Goal: Information Seeking & Learning: Learn about a topic

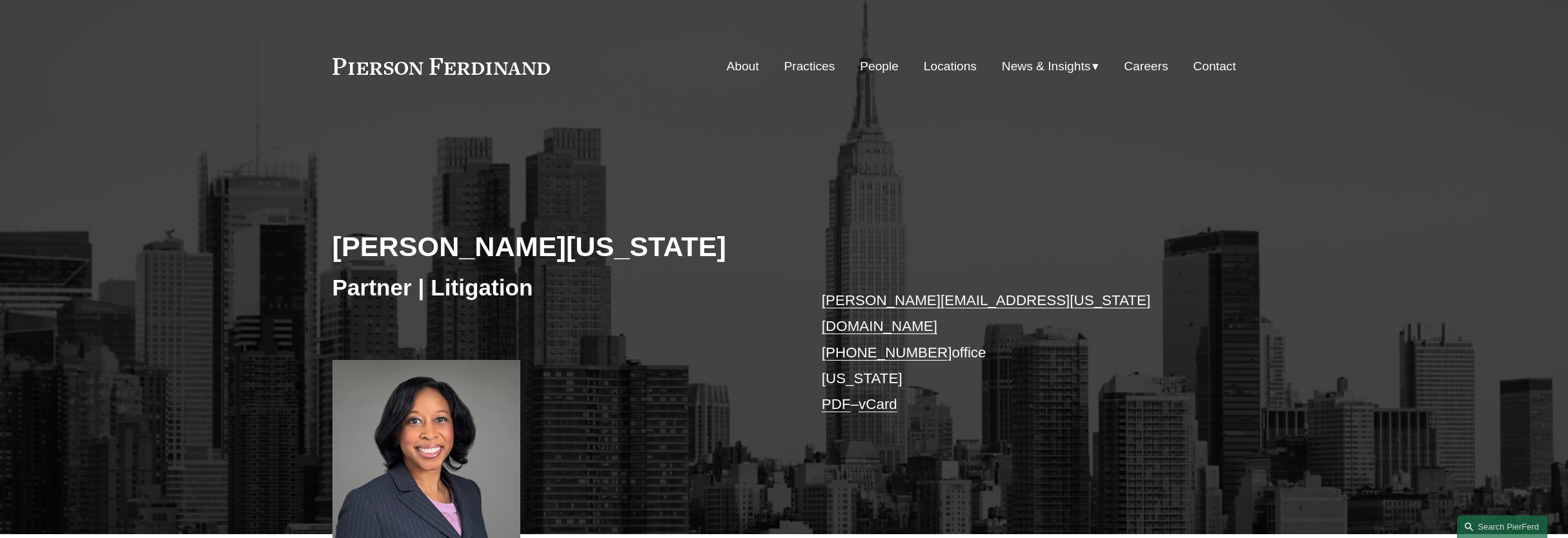
scroll to position [403, 0]
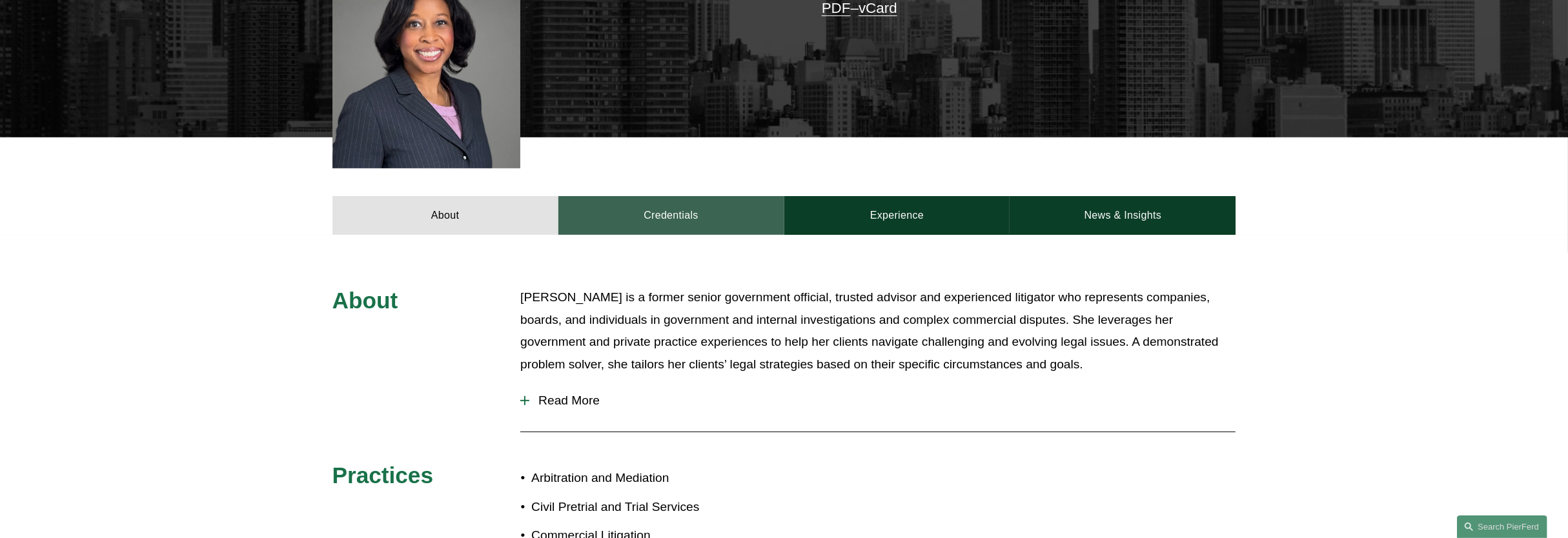
click at [736, 206] on link "Credentials" at bounding box center [672, 216] width 226 height 39
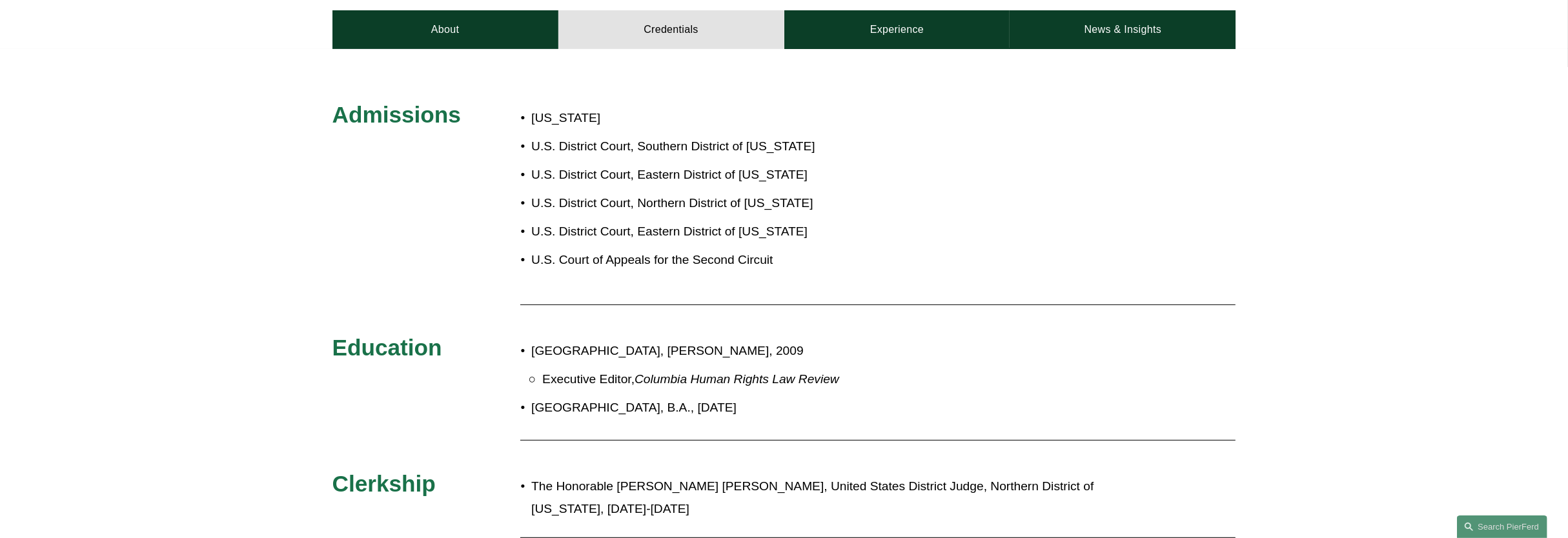
scroll to position [646, 0]
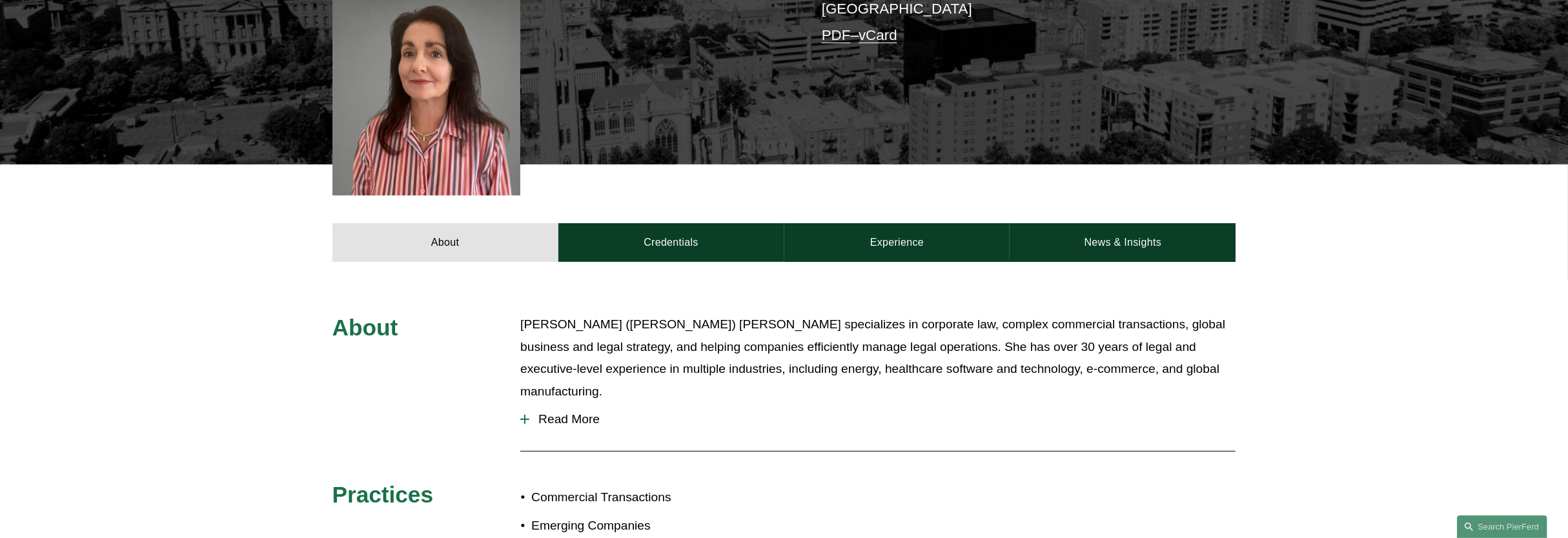
scroll to position [403, 0]
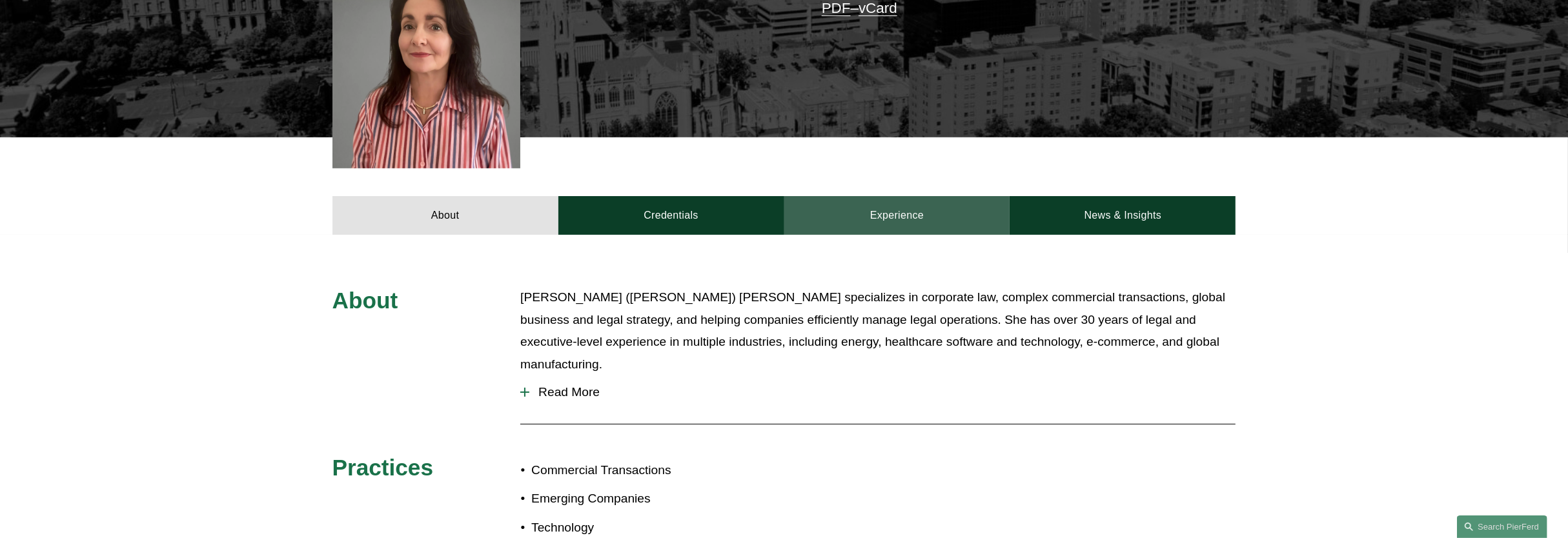
click at [853, 201] on link "Experience" at bounding box center [898, 216] width 226 height 39
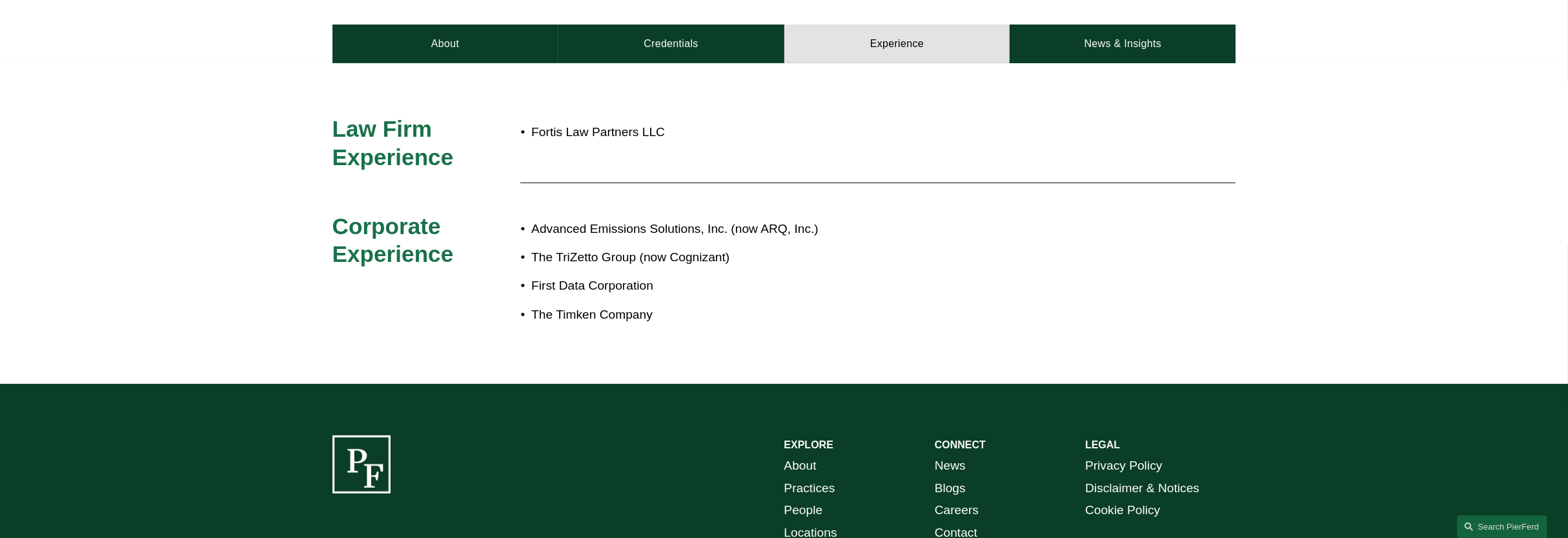
scroll to position [565, 0]
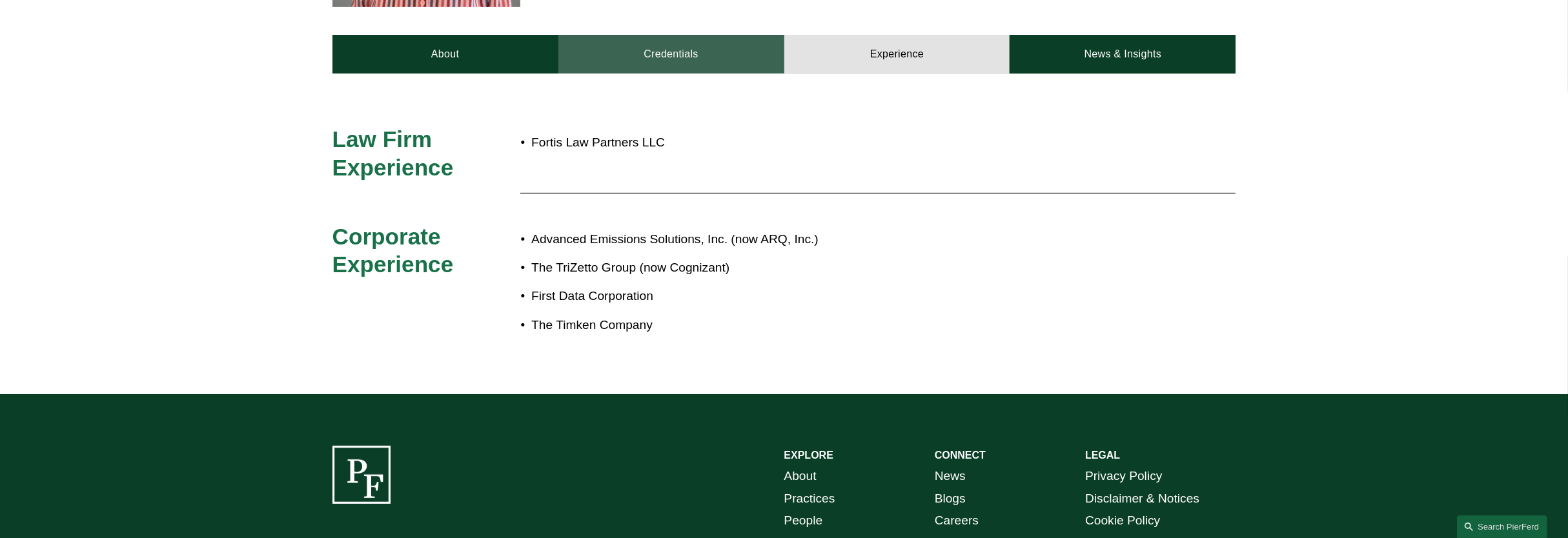
click at [655, 52] on link "Credentials" at bounding box center [672, 55] width 226 height 39
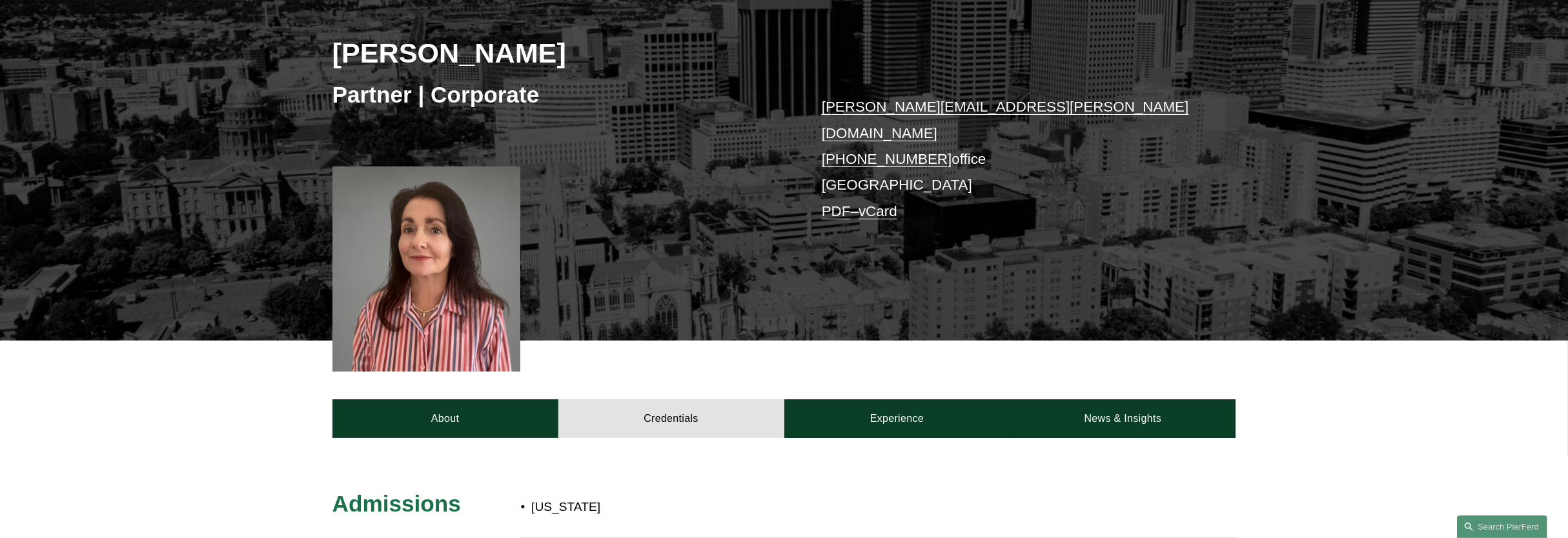
scroll to position [484, 0]
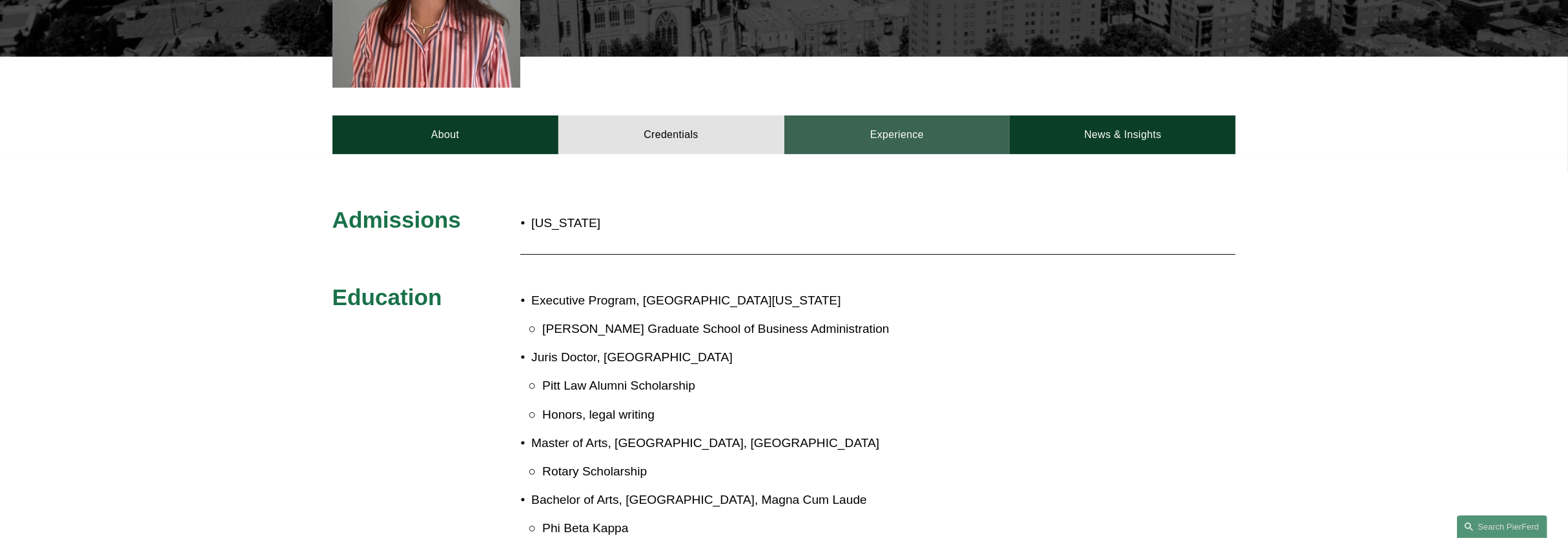
click at [849, 130] on link "Experience" at bounding box center [898, 135] width 226 height 39
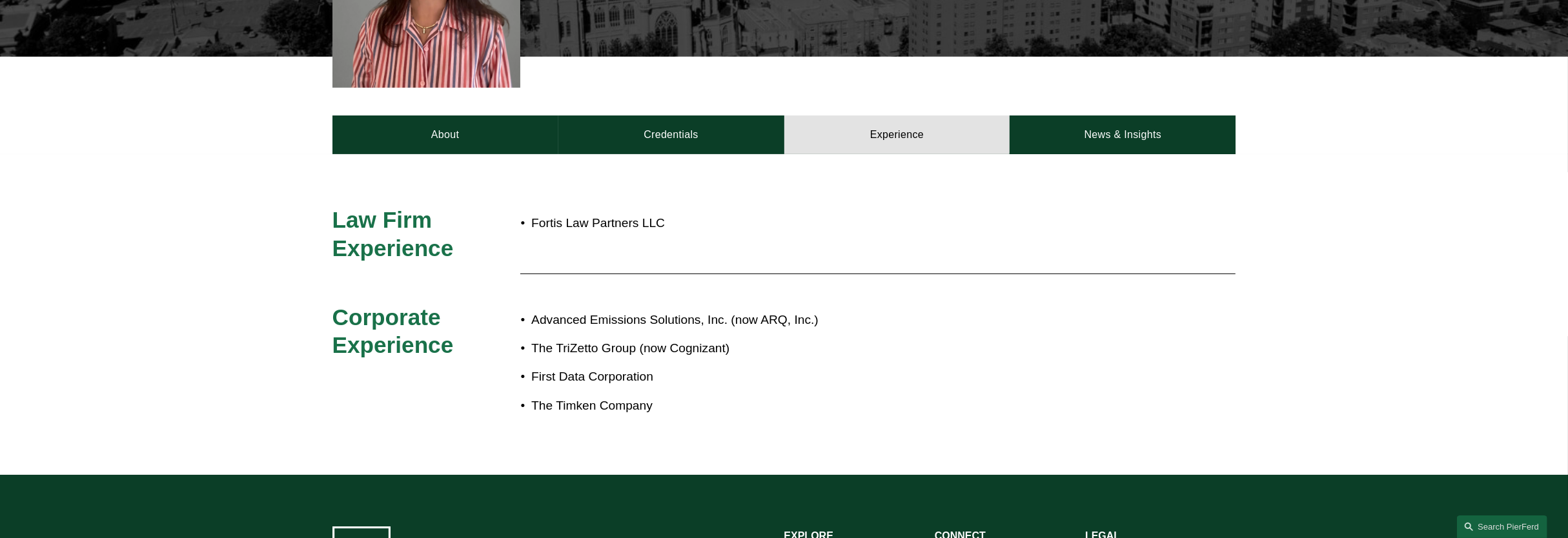
scroll to position [565, 0]
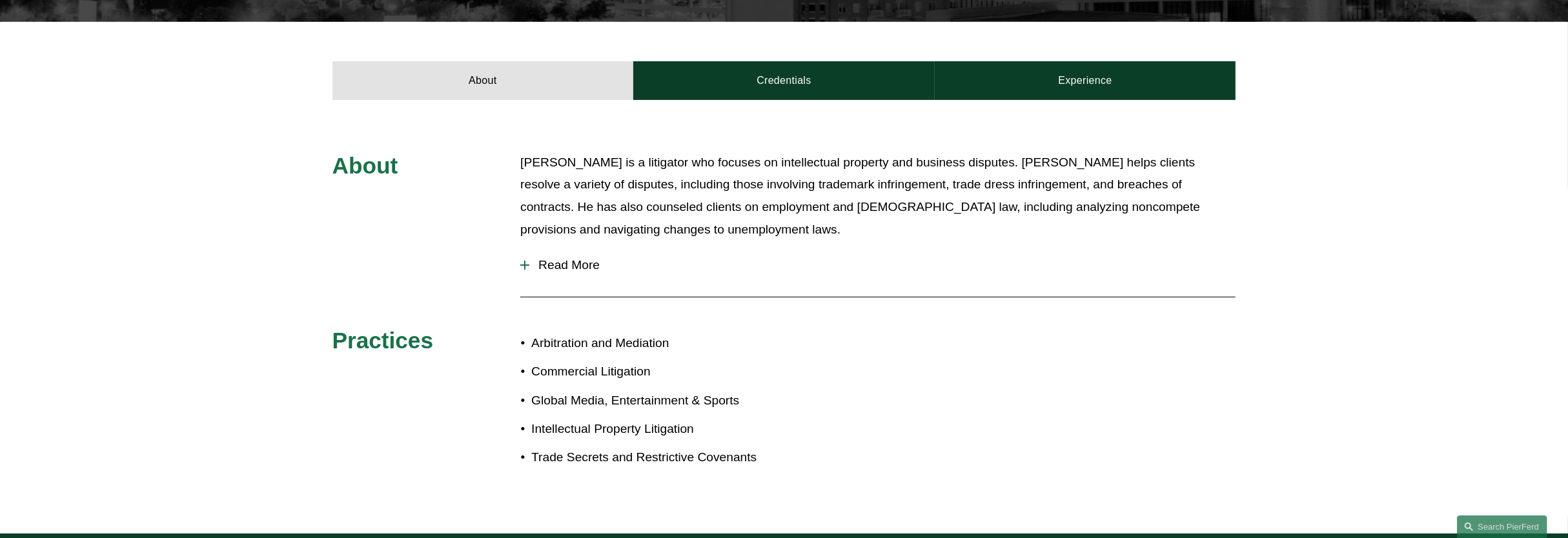
scroll to position [484, 0]
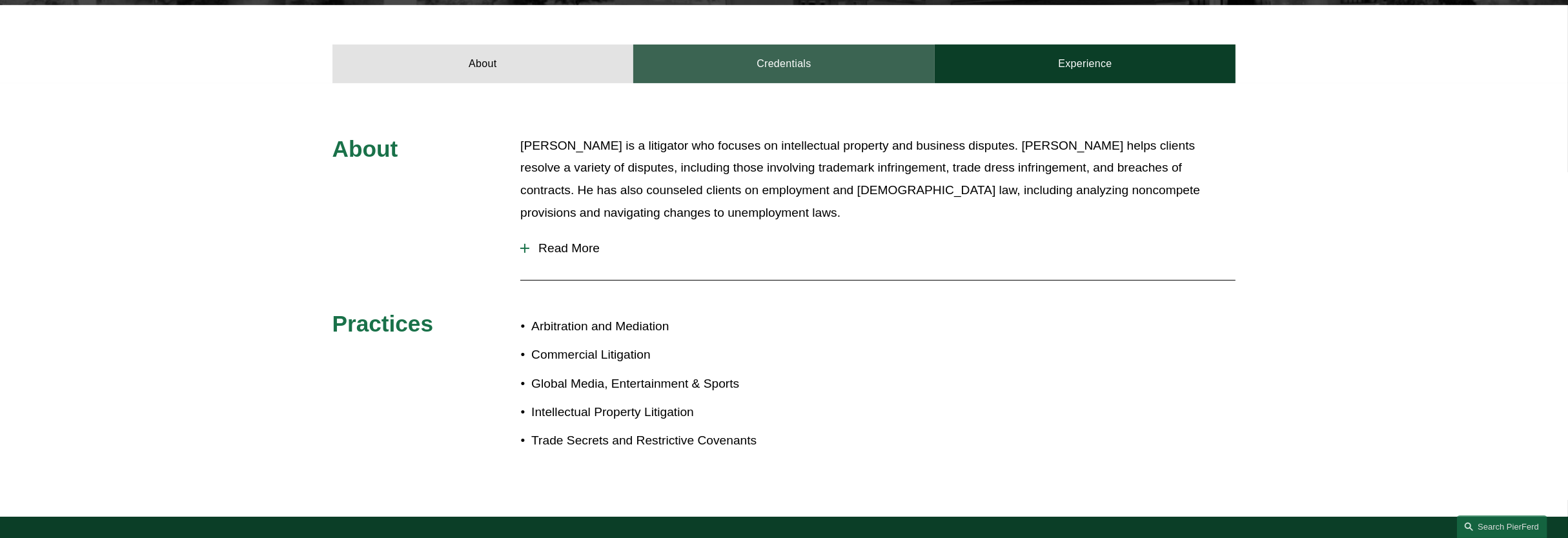
click at [789, 44] on link "Credentials" at bounding box center [784, 64] width 301 height 39
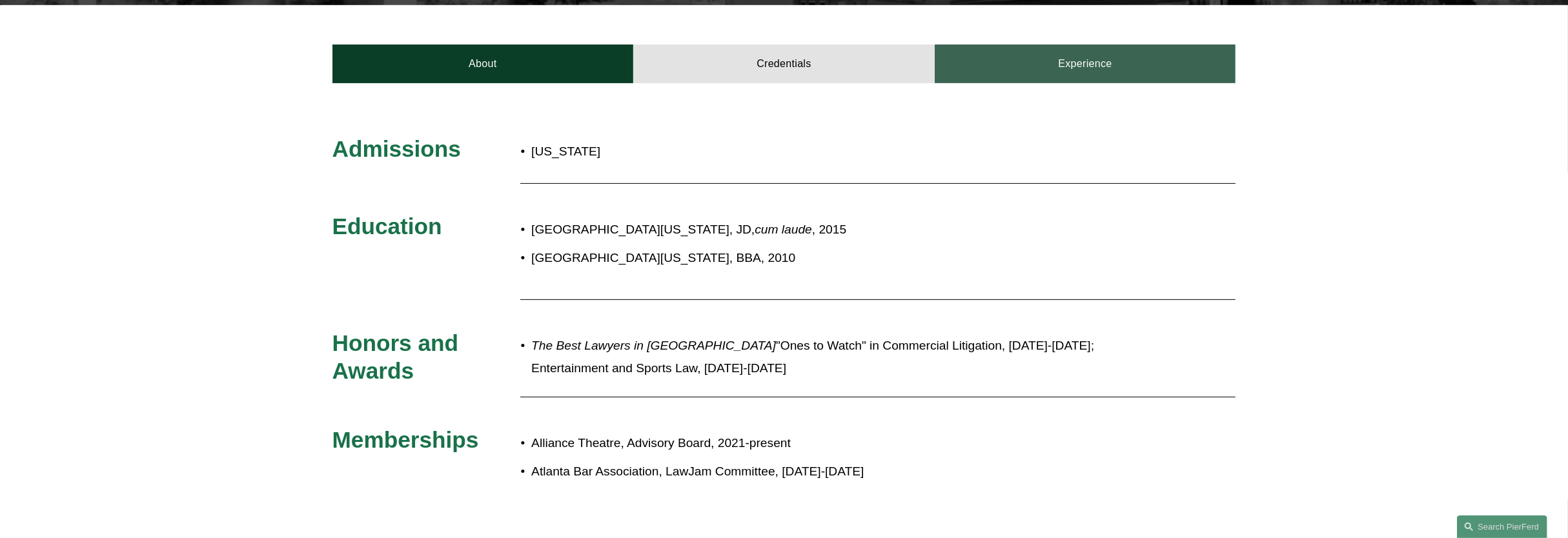
click at [975, 44] on link "Experience" at bounding box center [1085, 64] width 301 height 39
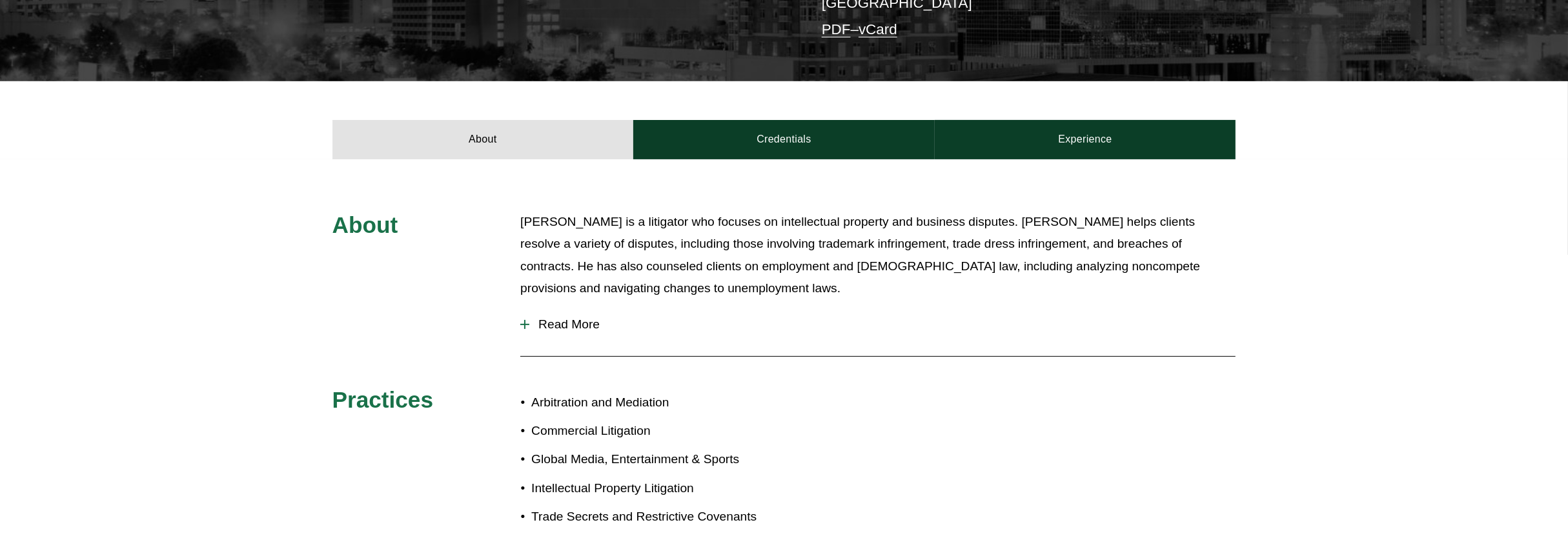
scroll to position [403, 0]
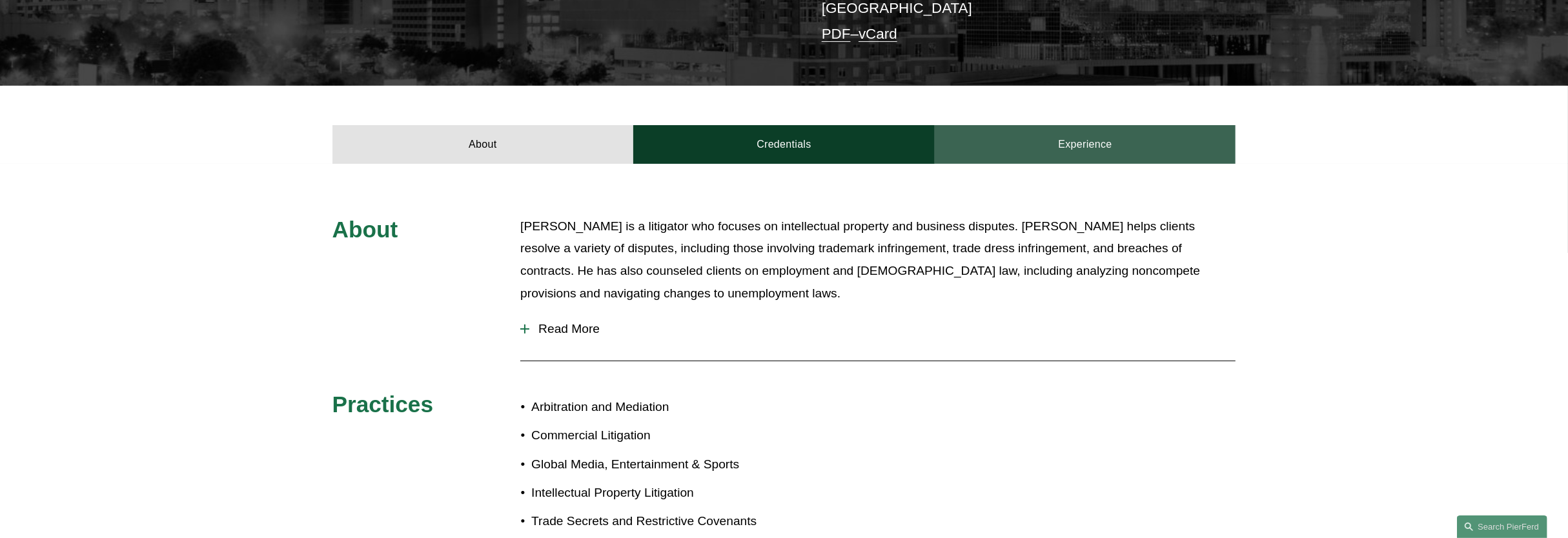
click at [974, 126] on link "Experience" at bounding box center [1085, 145] width 301 height 39
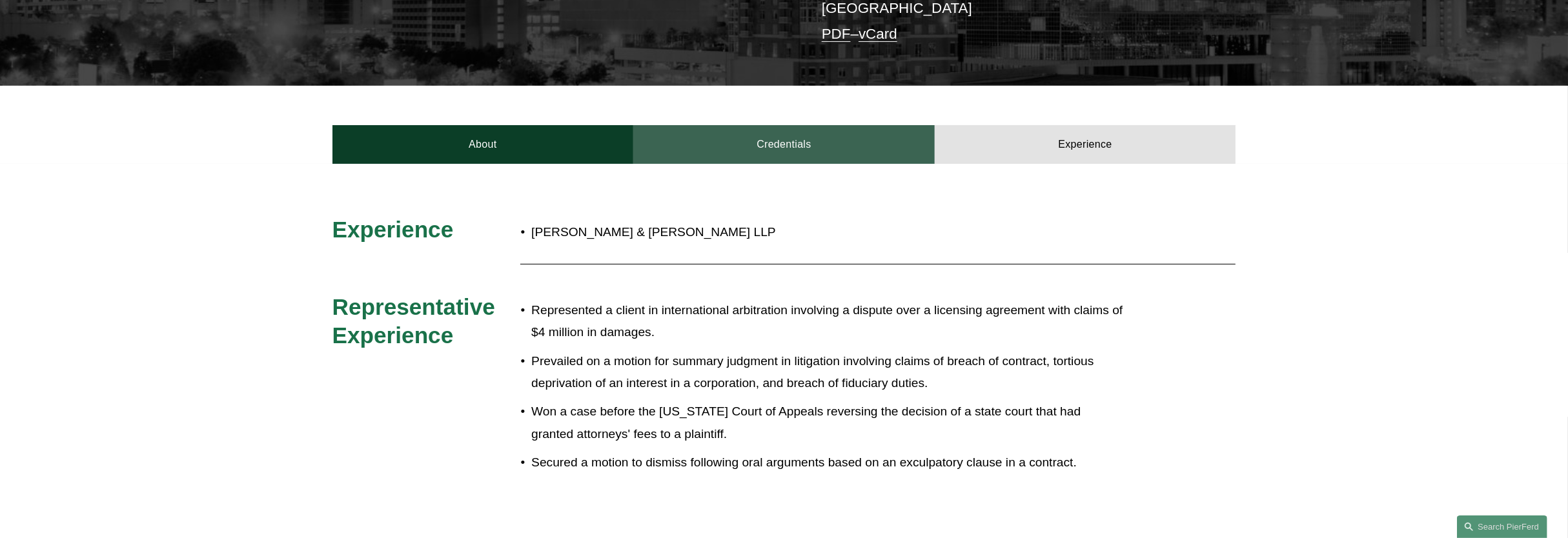
click at [781, 129] on link "Credentials" at bounding box center [784, 145] width 301 height 39
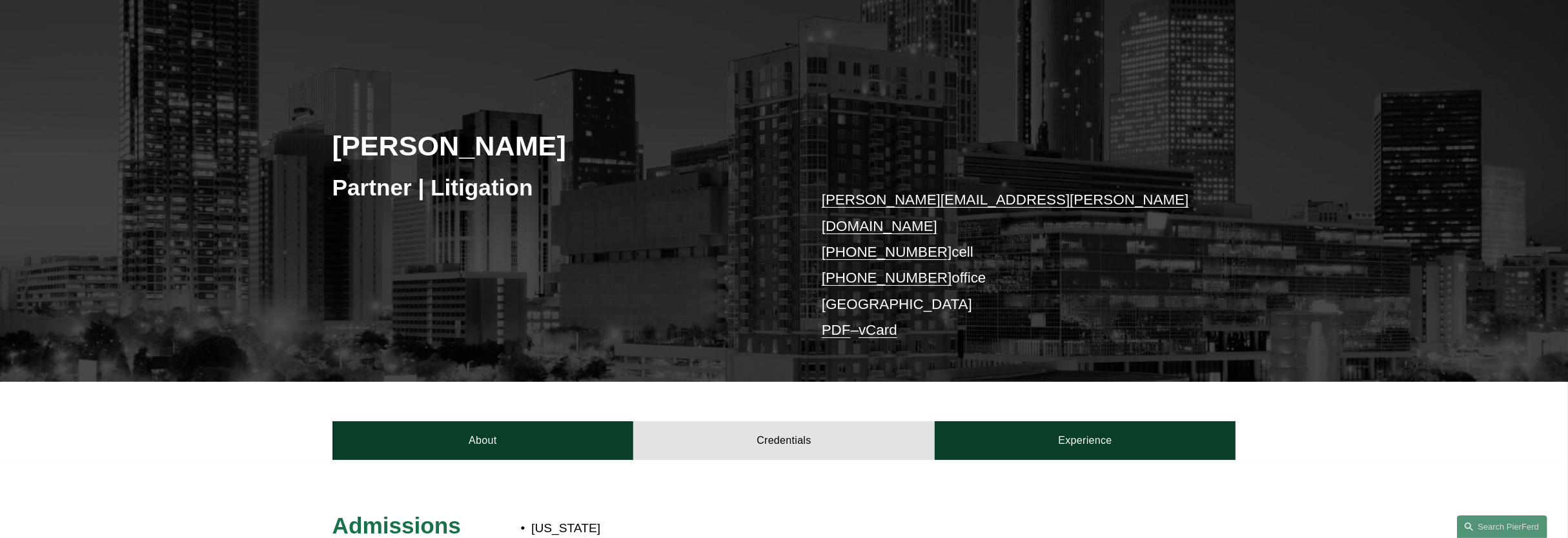
scroll to position [0, 0]
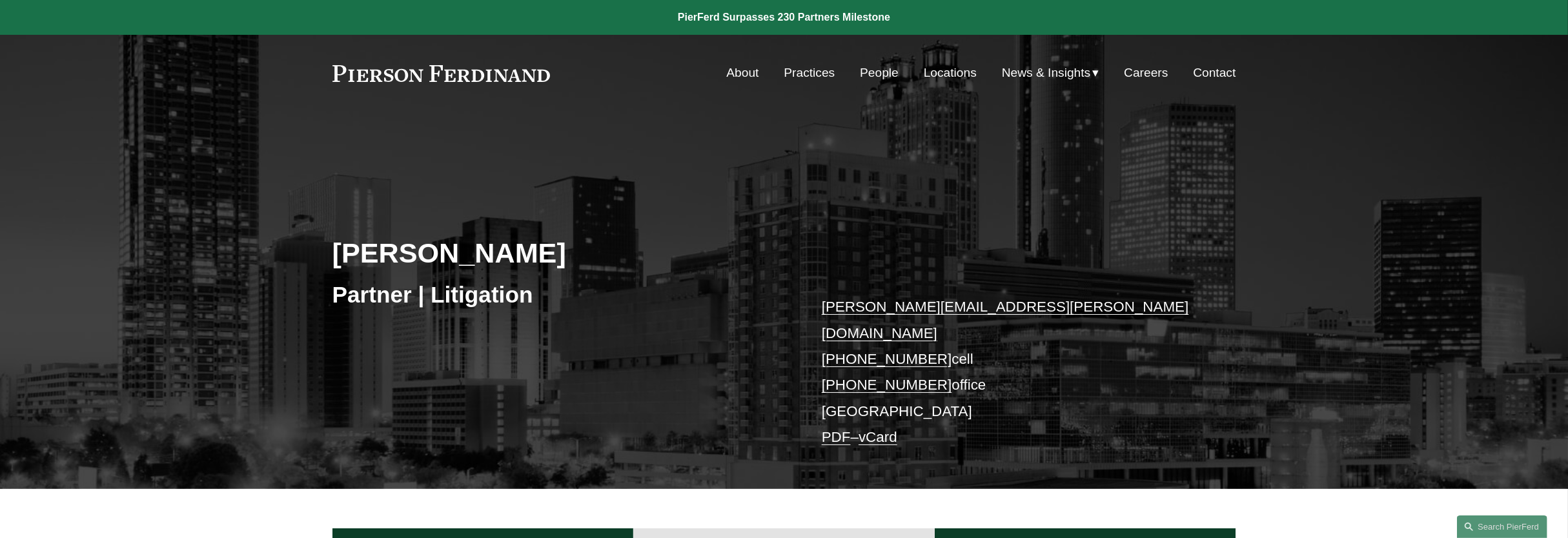
click at [867, 69] on link "People" at bounding box center [879, 73] width 39 height 24
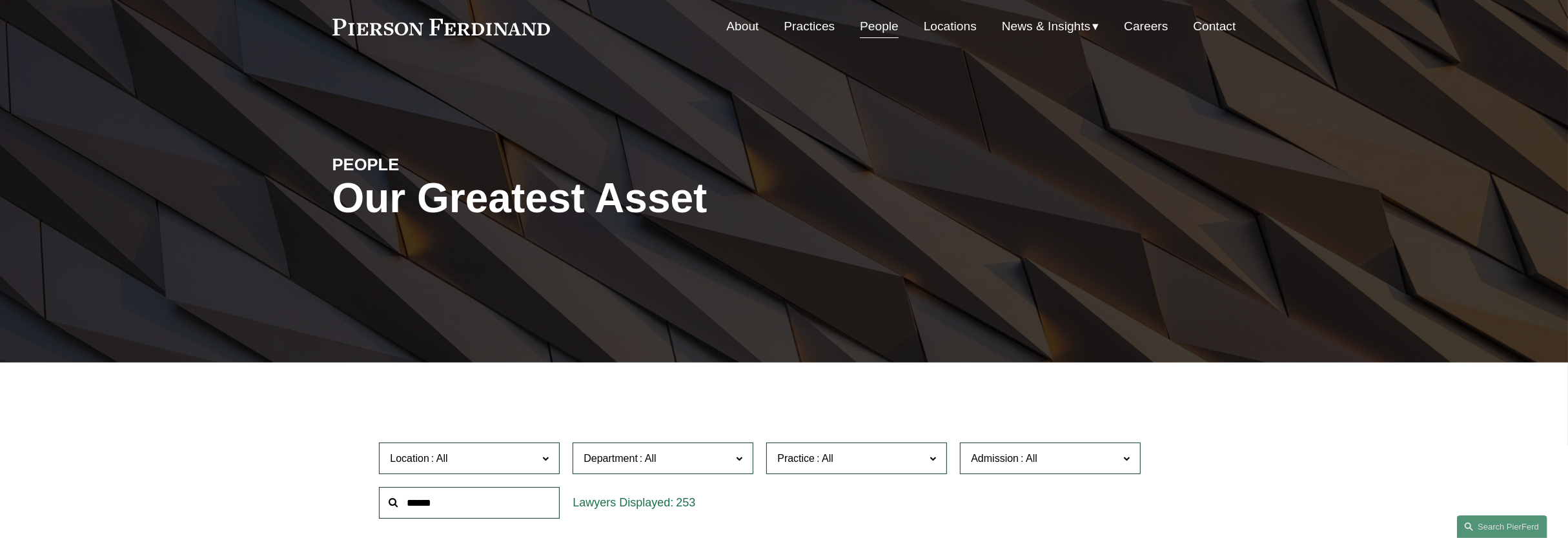
scroll to position [80, 0]
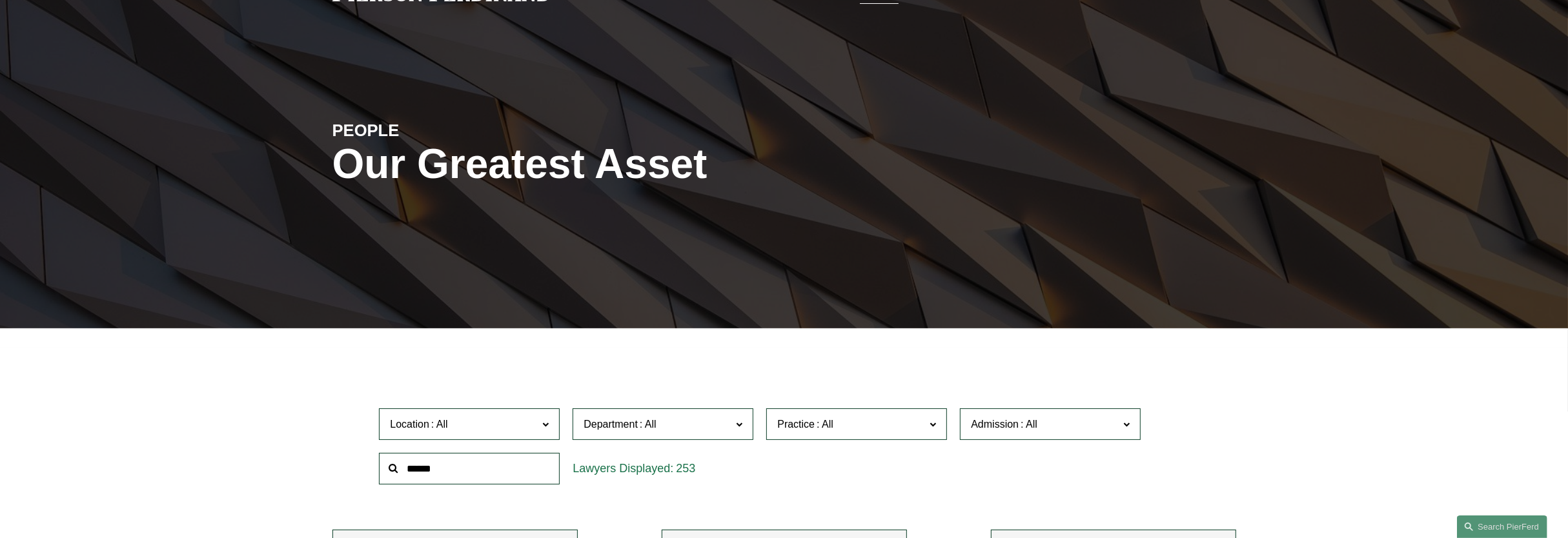
click at [450, 473] on input "text" at bounding box center [470, 469] width 181 height 32
type input "*****"
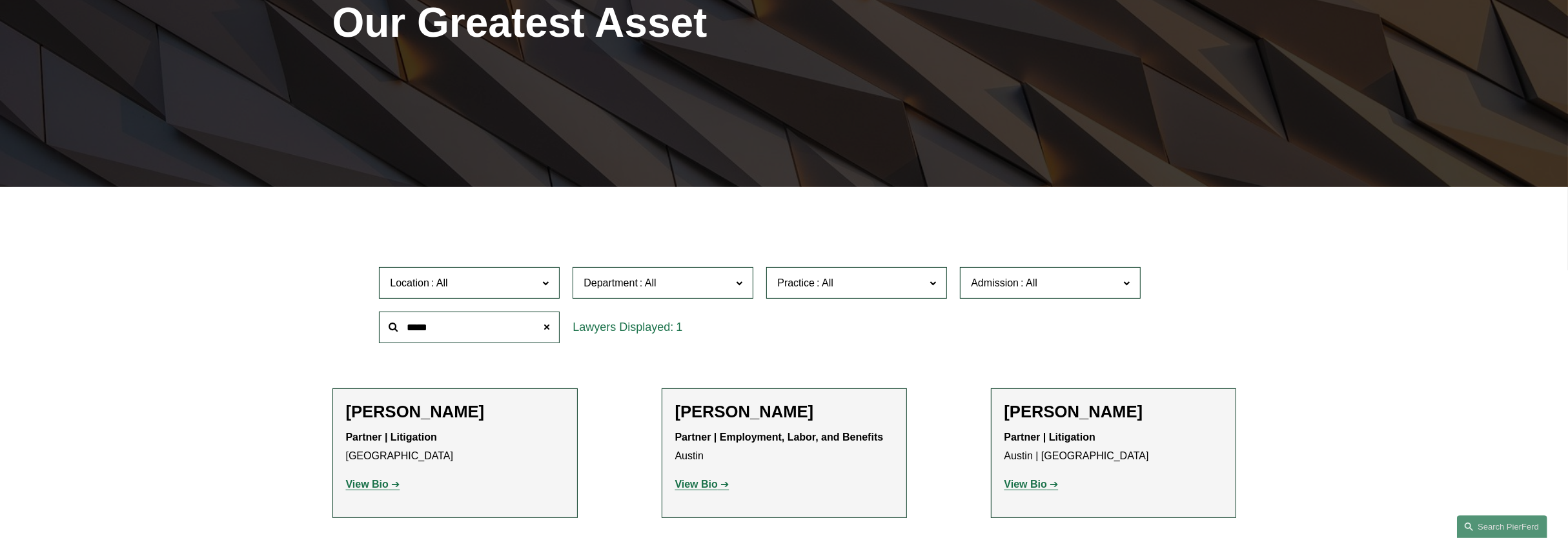
scroll to position [242, 0]
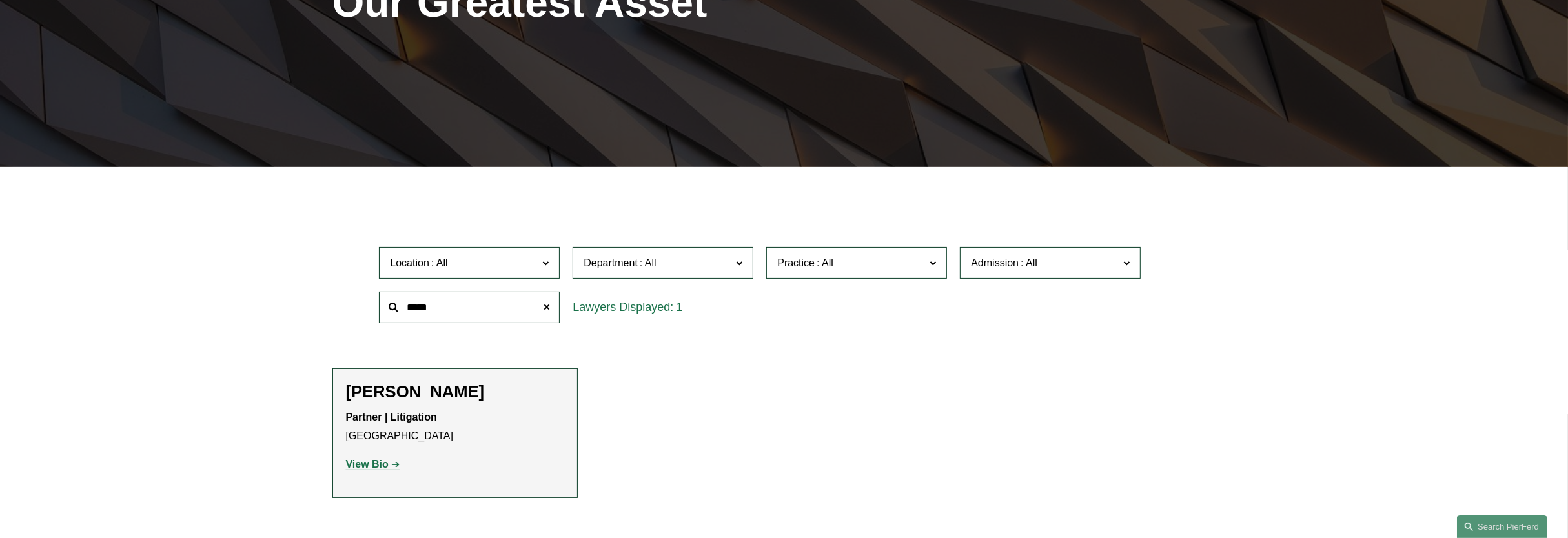
click at [378, 462] on strong "View Bio" at bounding box center [367, 464] width 43 height 11
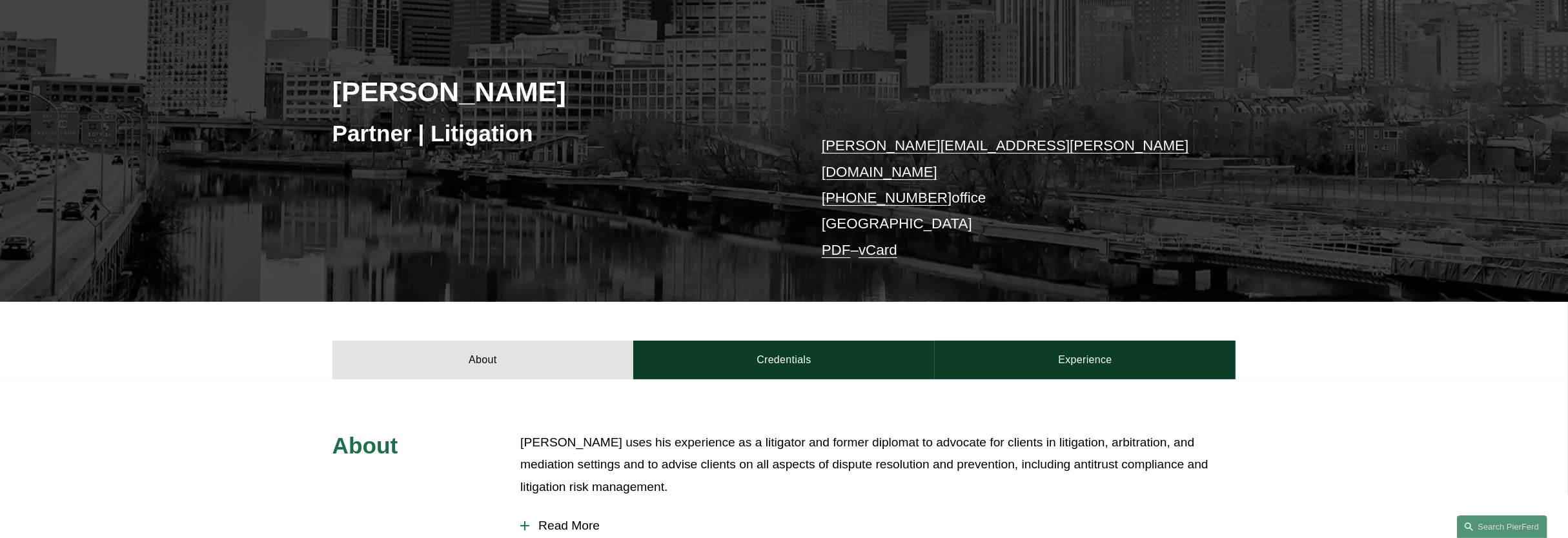
scroll to position [242, 0]
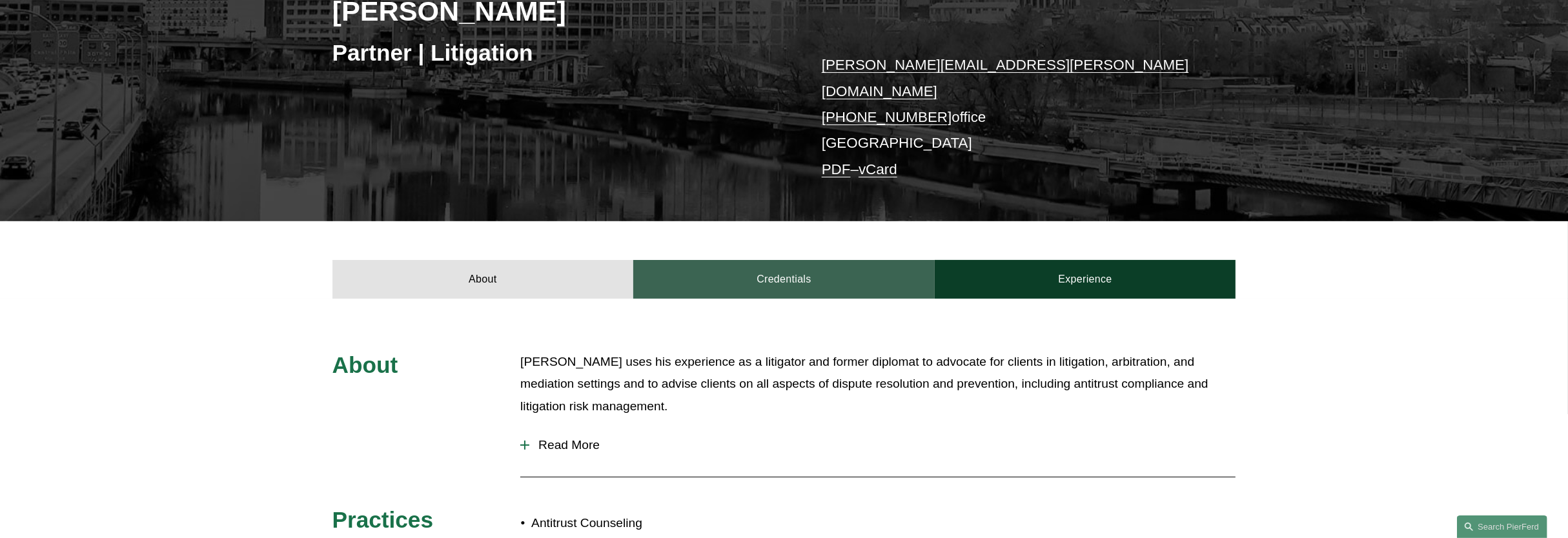
click at [826, 271] on link "Credentials" at bounding box center [784, 280] width 301 height 39
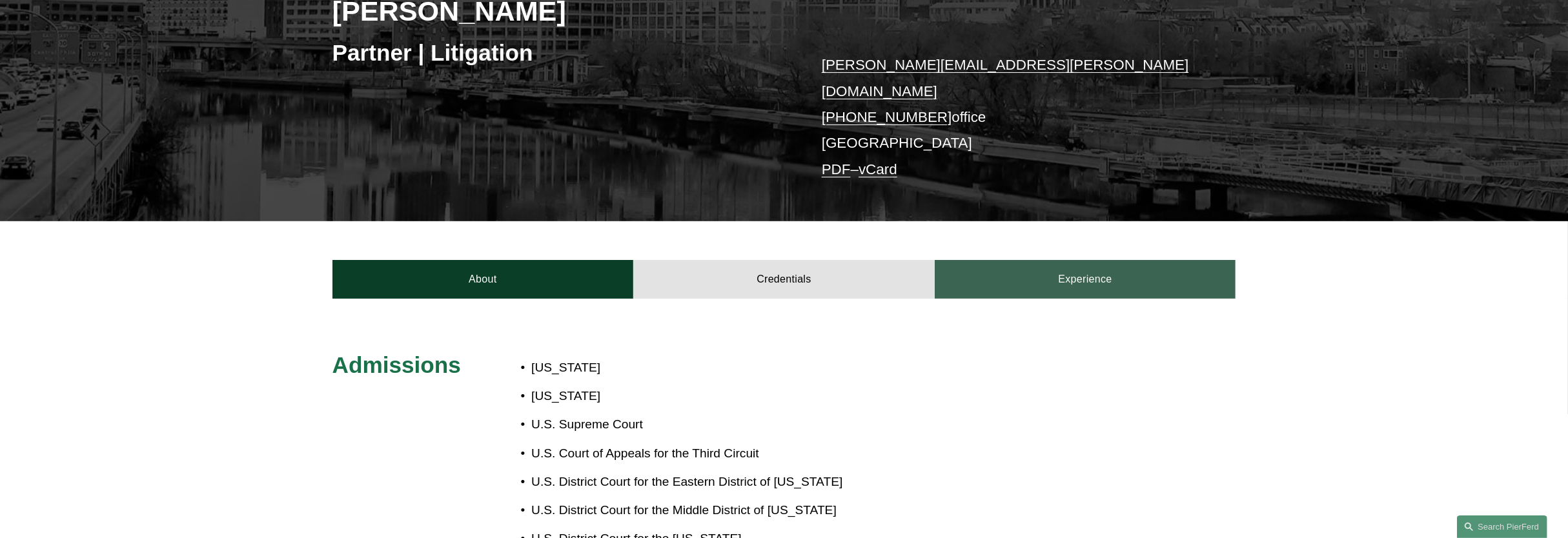
click at [1040, 260] on link "Experience" at bounding box center [1085, 280] width 301 height 39
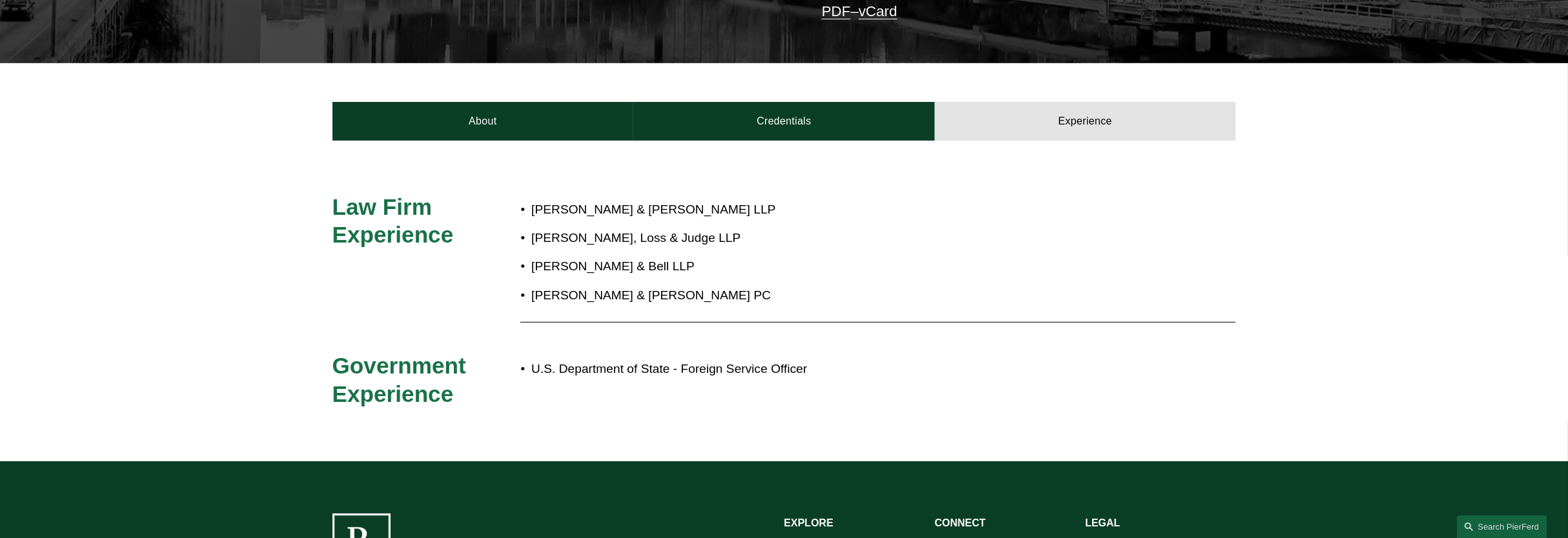
scroll to position [403, 0]
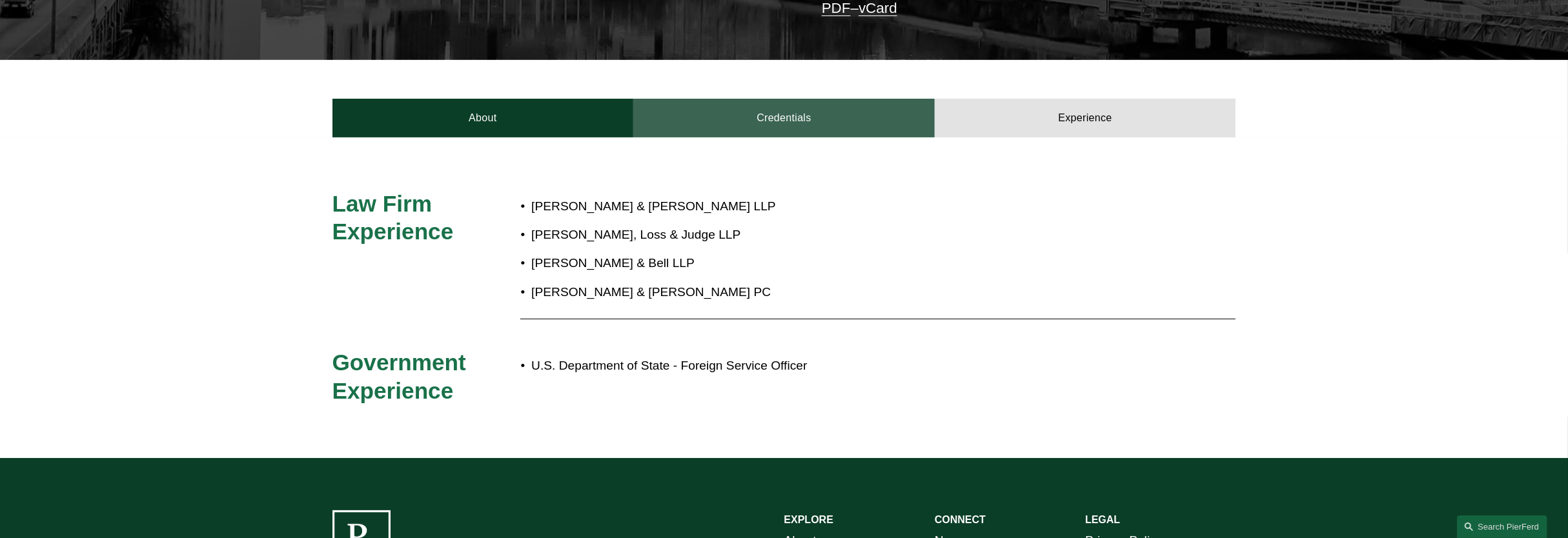
click at [792, 105] on link "Credentials" at bounding box center [784, 119] width 301 height 39
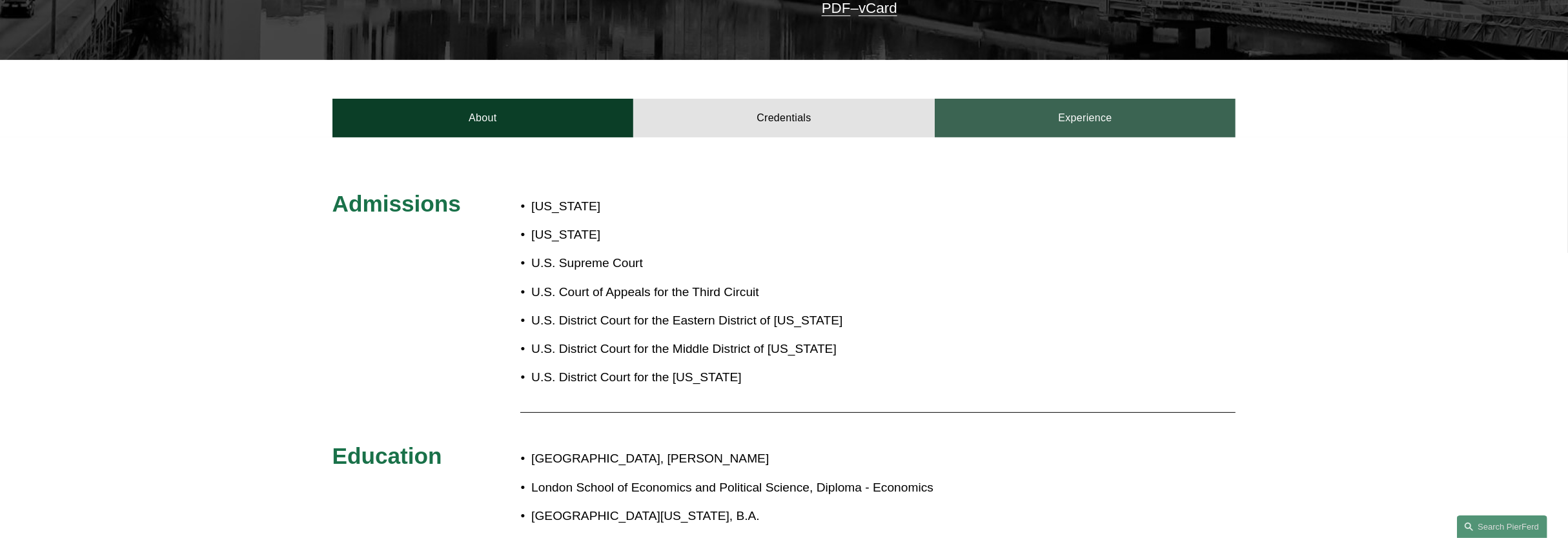
click at [971, 116] on link "Experience" at bounding box center [1085, 119] width 301 height 39
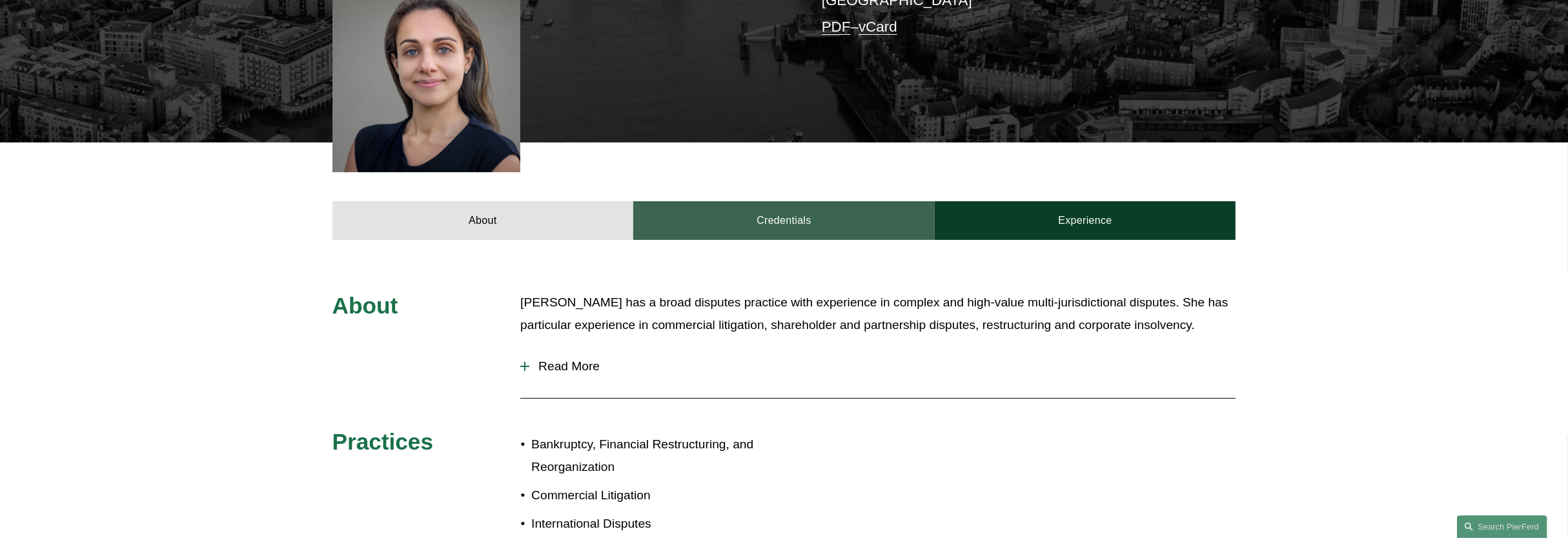
scroll to position [403, 0]
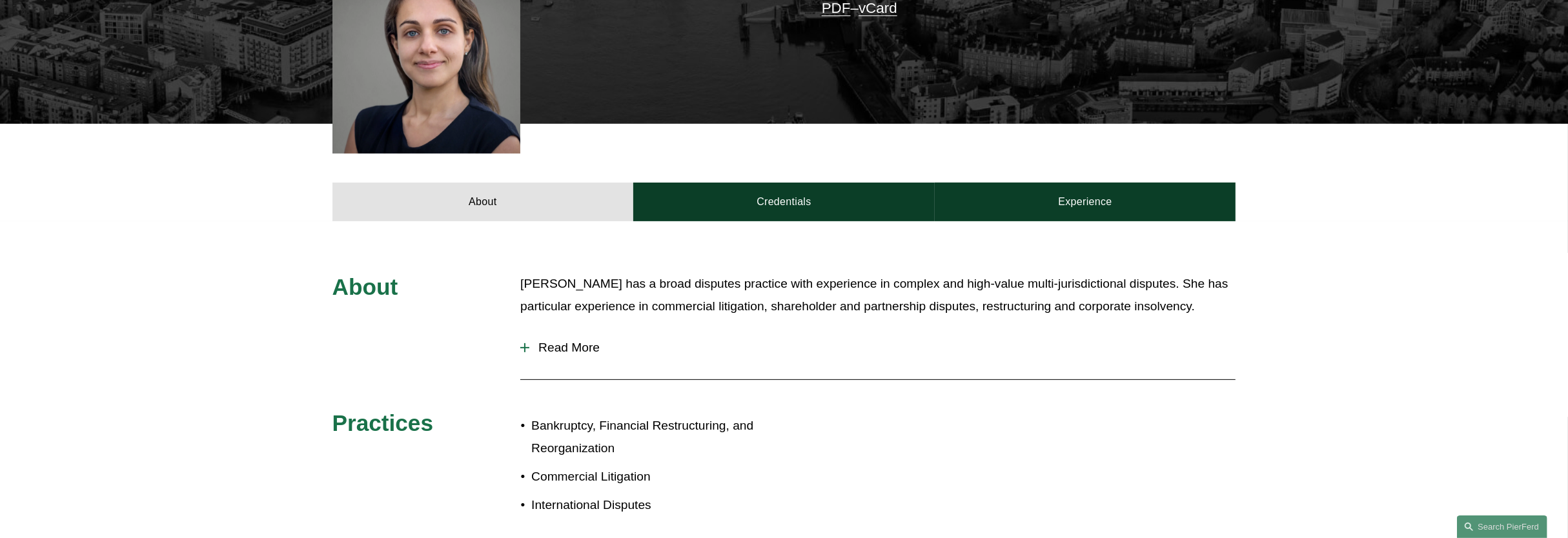
click at [571, 350] on span "Read More" at bounding box center [882, 348] width 706 height 14
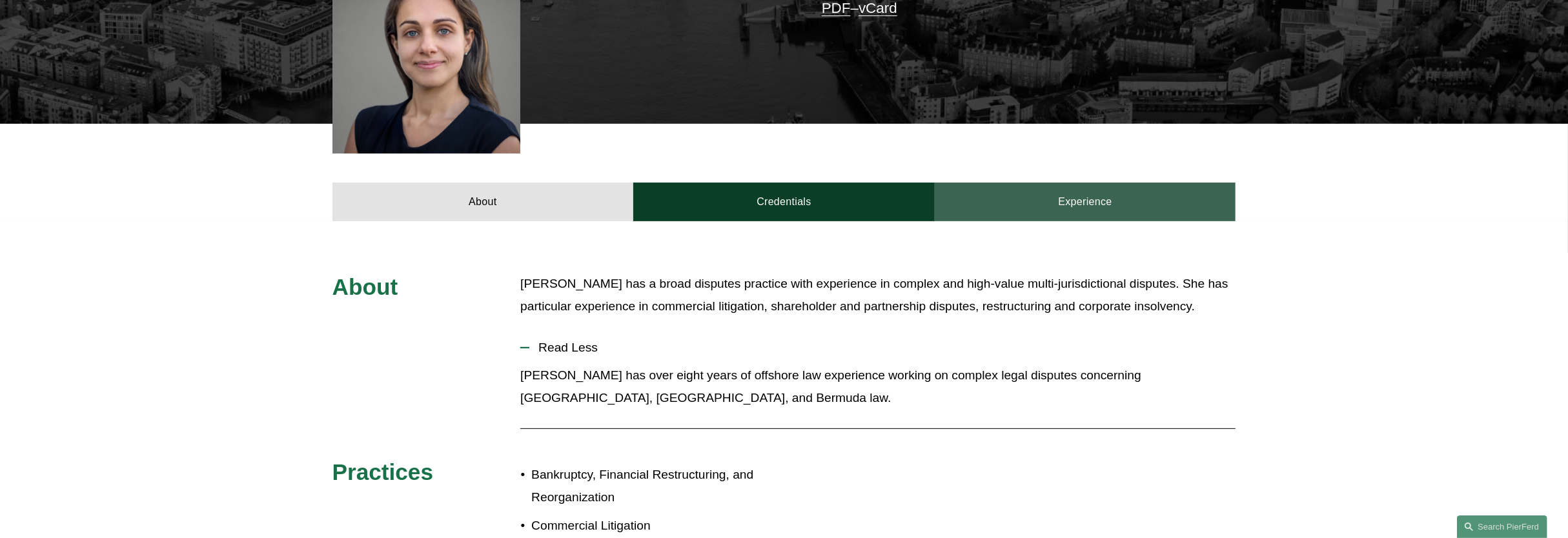
click at [1126, 211] on link "Experience" at bounding box center [1085, 202] width 301 height 39
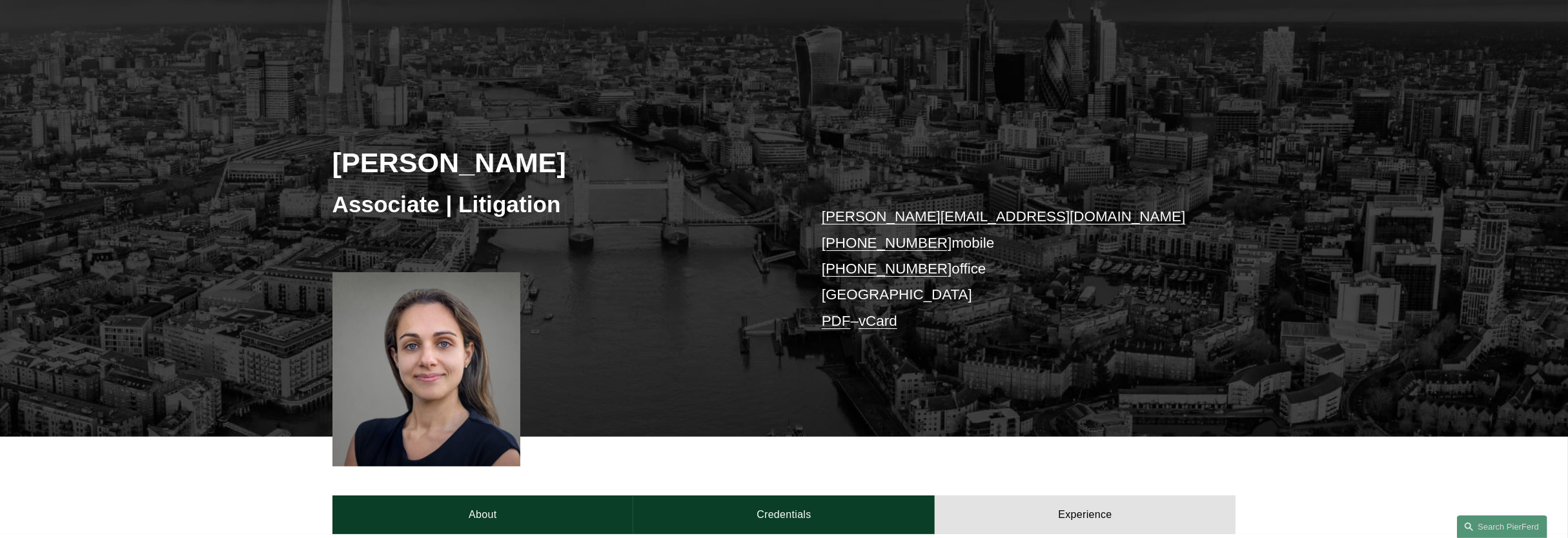
scroll to position [80, 0]
